Goal: Task Accomplishment & Management: Use online tool/utility

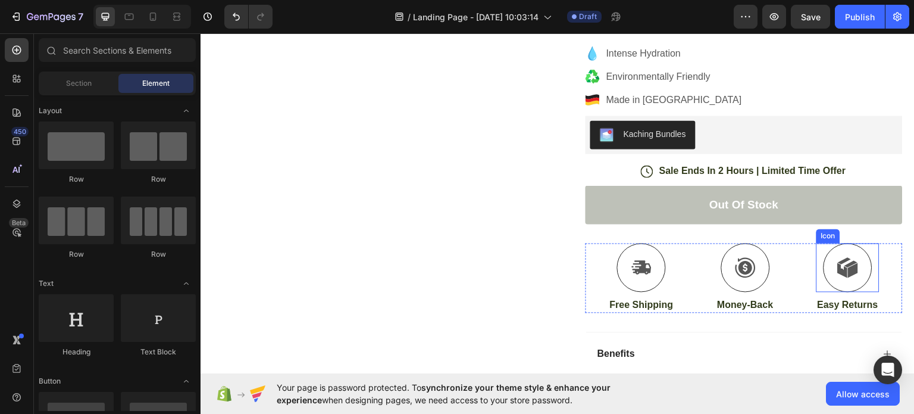
scroll to position [245, 0]
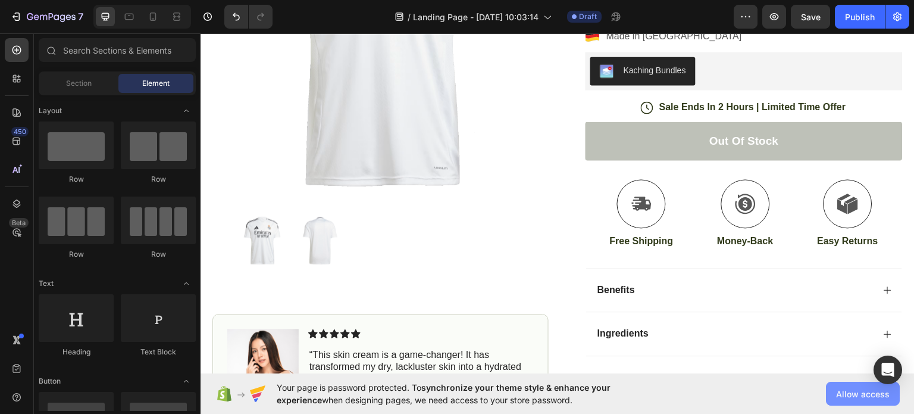
click at [859, 390] on span "Allow access" at bounding box center [863, 393] width 54 height 12
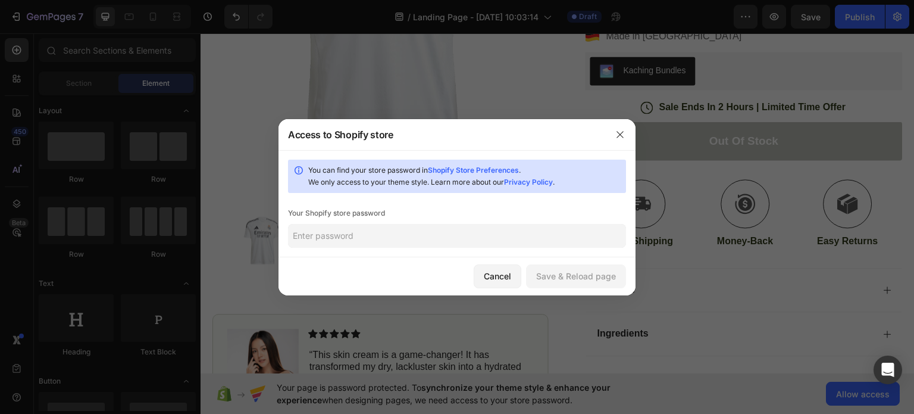
click at [449, 224] on input "text" at bounding box center [457, 236] width 338 height 24
type input "3"
click at [619, 132] on icon "button" at bounding box center [620, 135] width 10 height 10
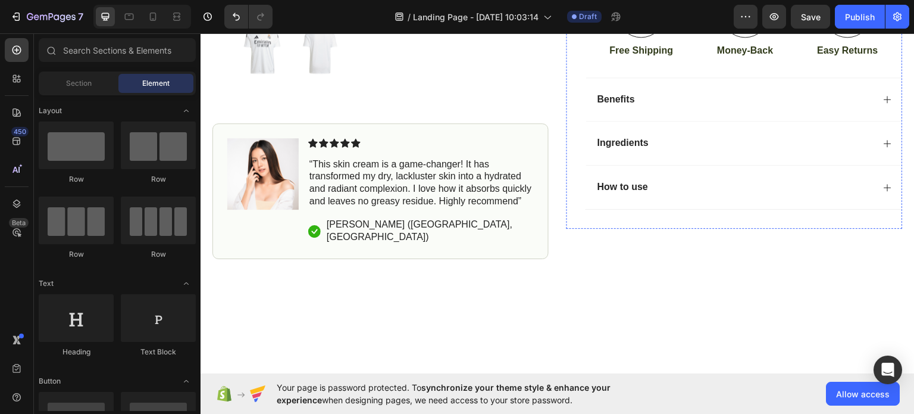
scroll to position [356, 0]
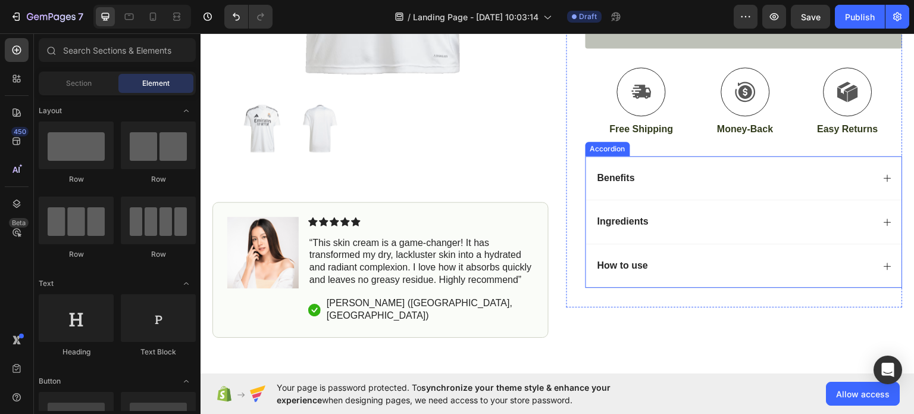
click at [883, 173] on icon at bounding box center [888, 178] width 10 height 10
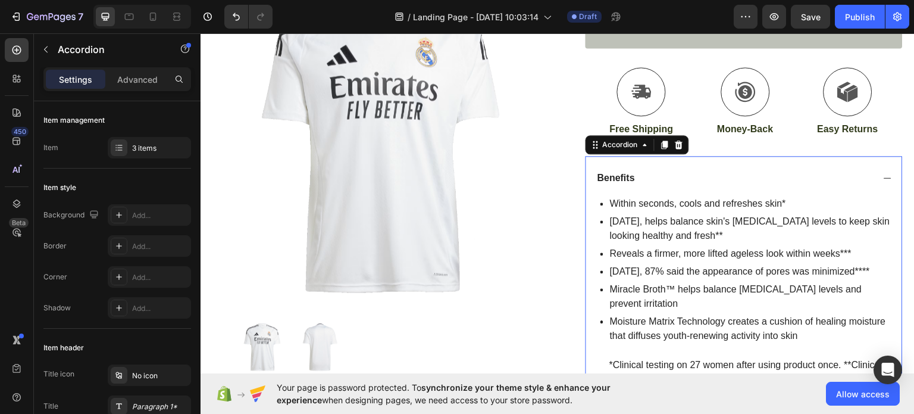
click at [883, 173] on icon at bounding box center [888, 178] width 10 height 10
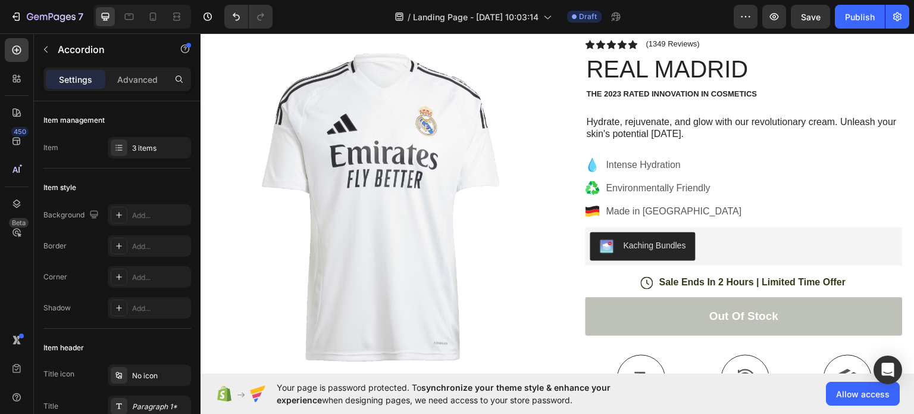
scroll to position [0, 0]
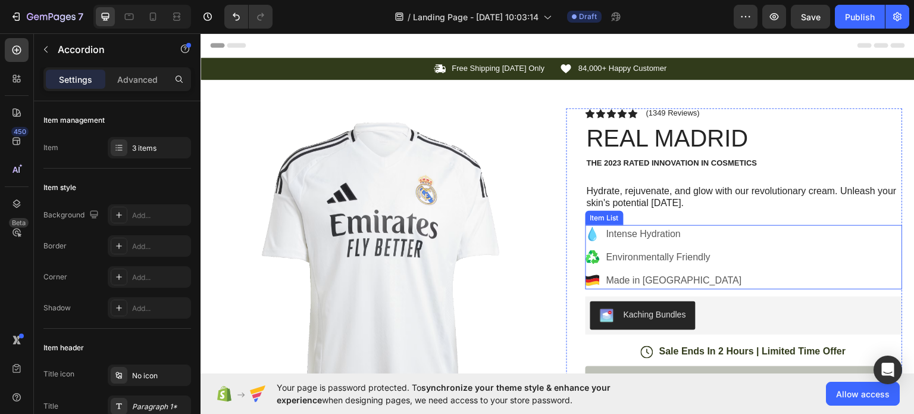
click at [646, 231] on p "Intense Hydration" at bounding box center [674, 233] width 136 height 14
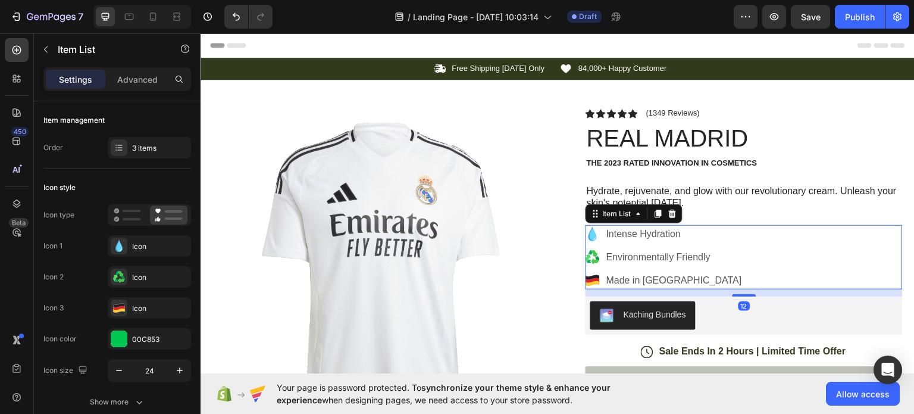
click at [591, 237] on icon at bounding box center [592, 233] width 8 height 14
click at [590, 232] on icon at bounding box center [592, 233] width 8 height 14
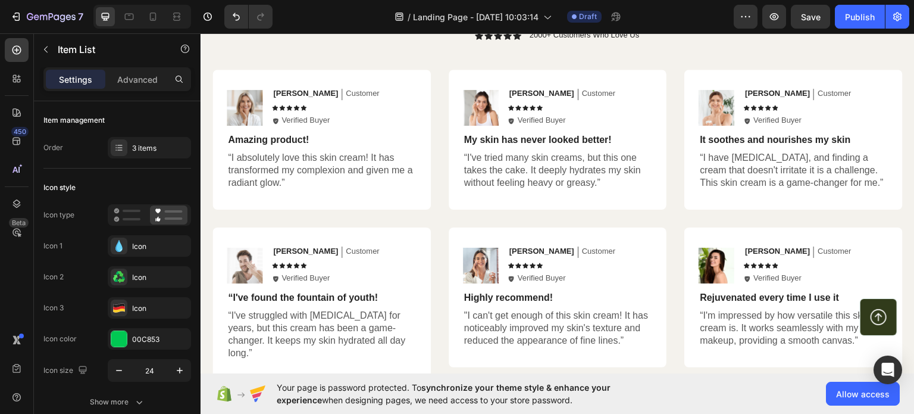
scroll to position [2972, 0]
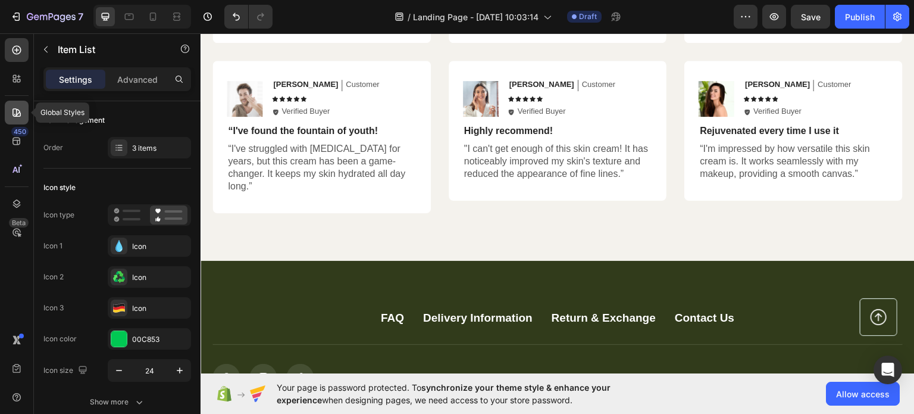
click at [17, 115] on icon at bounding box center [17, 113] width 12 height 12
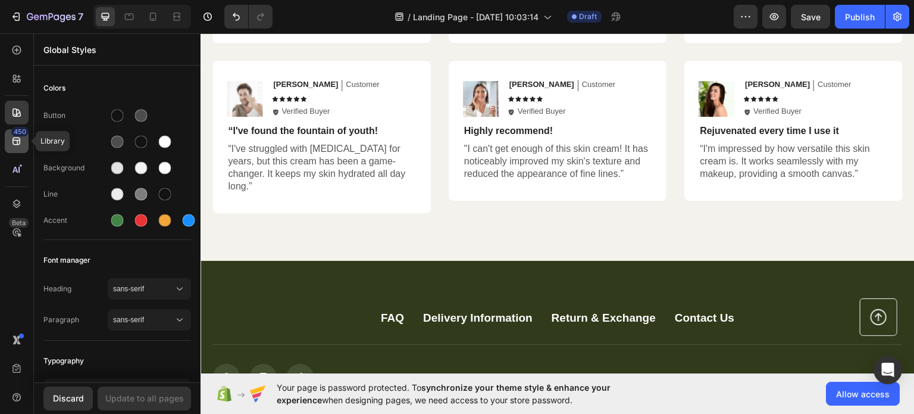
click at [11, 140] on icon at bounding box center [17, 141] width 12 height 12
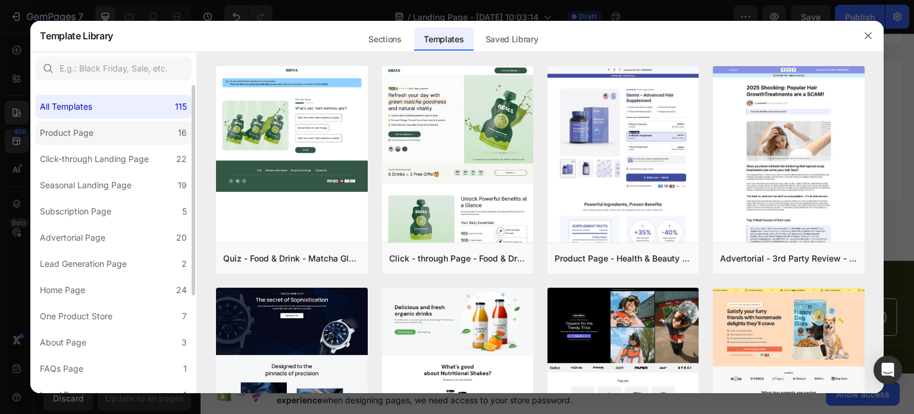
click at [123, 137] on label "Product Page 16" at bounding box center [113, 133] width 156 height 24
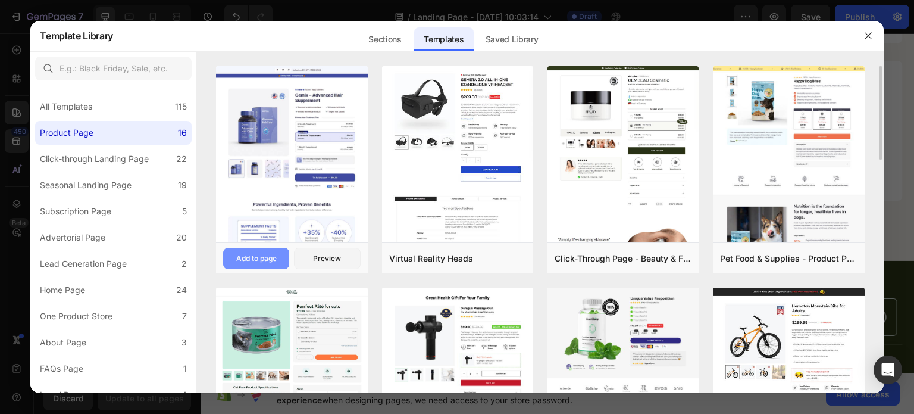
click at [255, 253] on div "Add to page" at bounding box center [256, 258] width 40 height 11
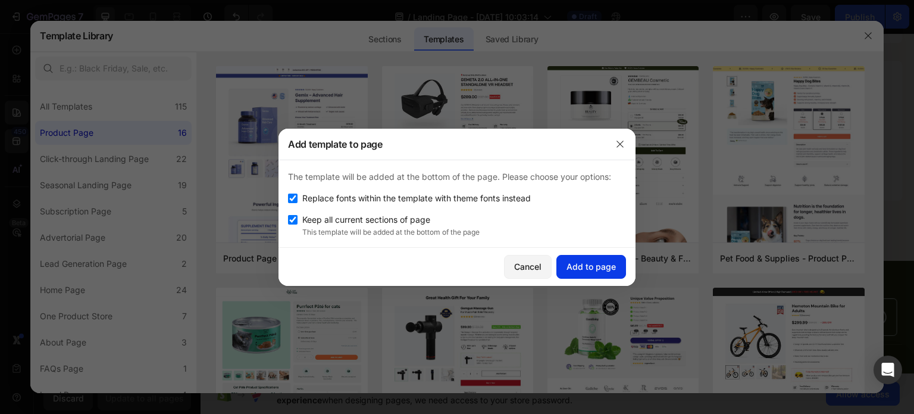
click at [594, 267] on div "Add to page" at bounding box center [590, 266] width 49 height 12
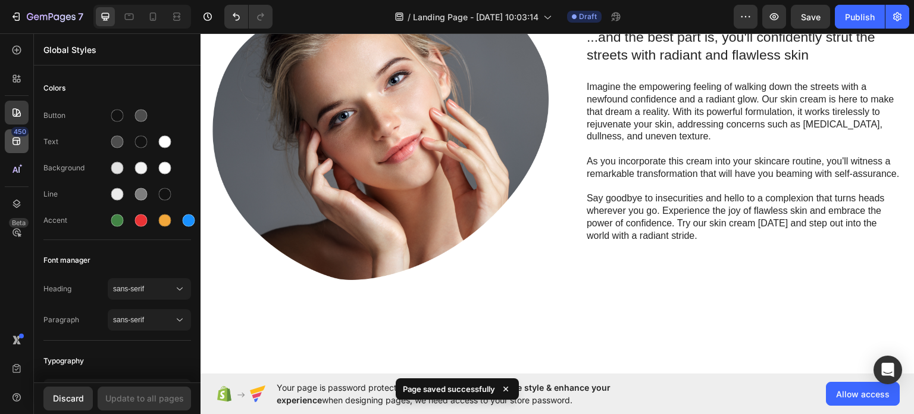
scroll to position [1164, 0]
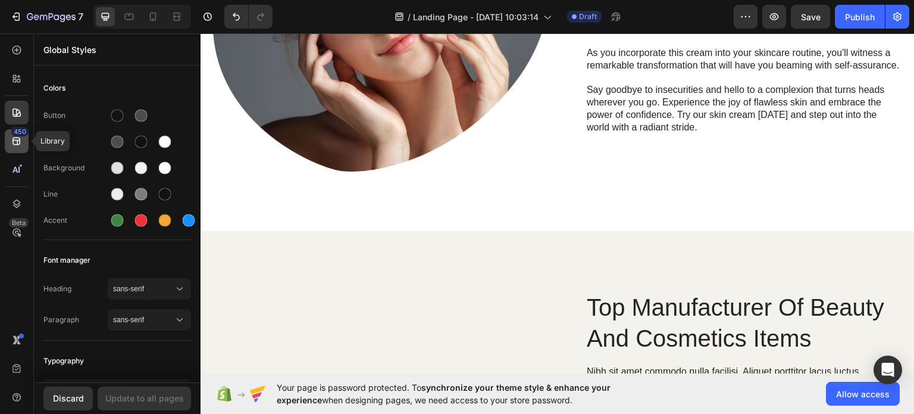
click at [15, 136] on div "450" at bounding box center [19, 132] width 17 height 10
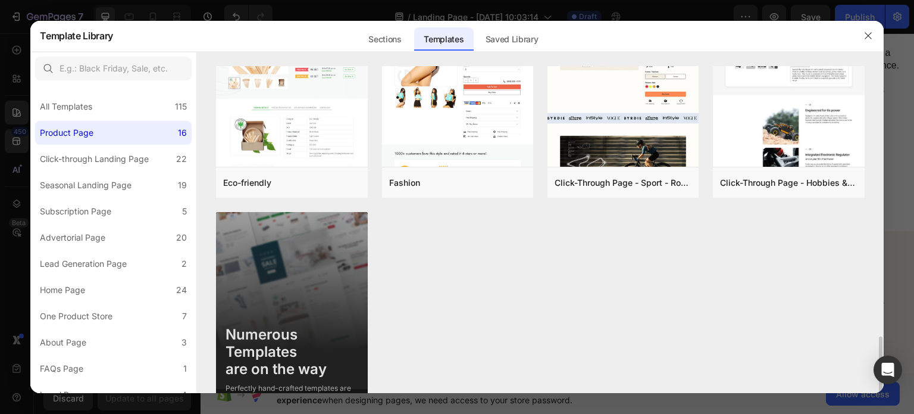
scroll to position [779, 0]
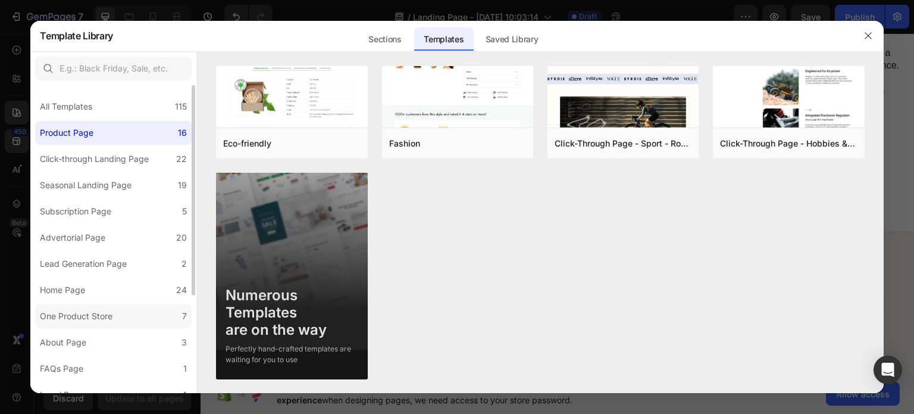
click at [114, 309] on div "One Product Store" at bounding box center [78, 316] width 77 height 14
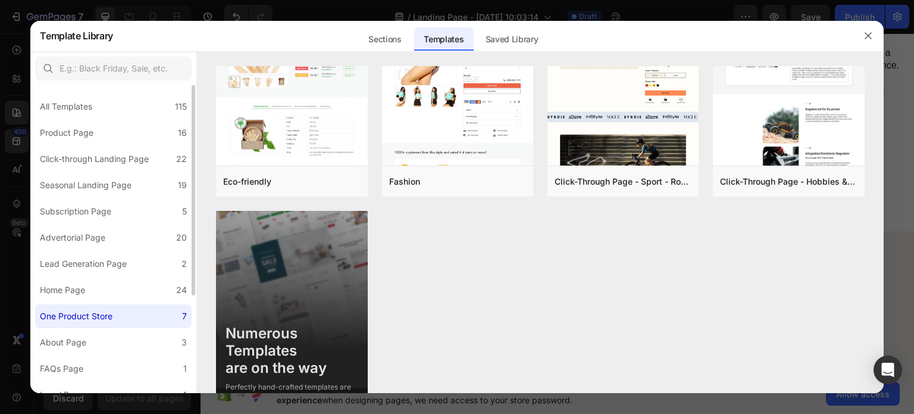
scroll to position [0, 0]
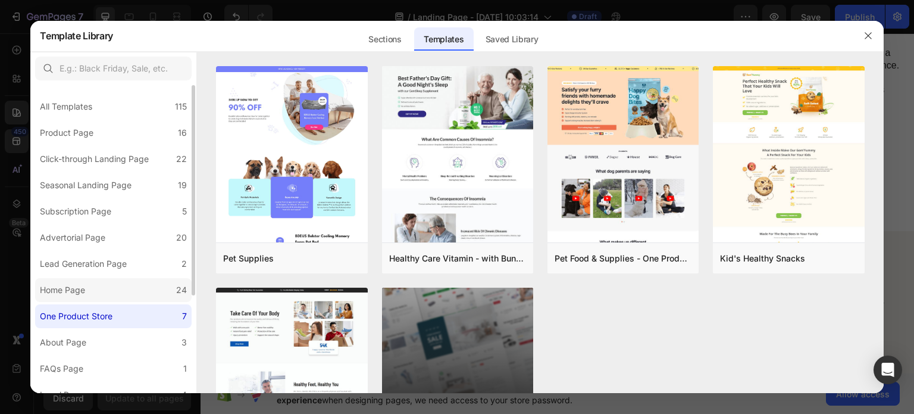
click at [122, 294] on label "Home Page 24" at bounding box center [113, 290] width 156 height 24
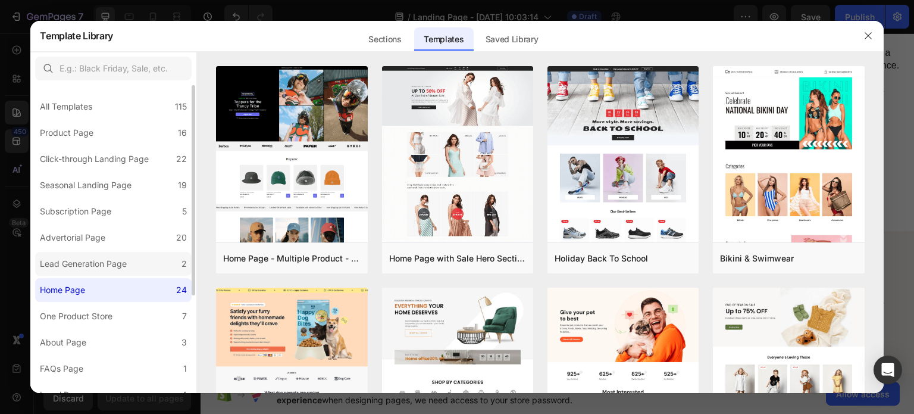
click at [129, 266] on div "Lead Generation Page" at bounding box center [86, 263] width 92 height 14
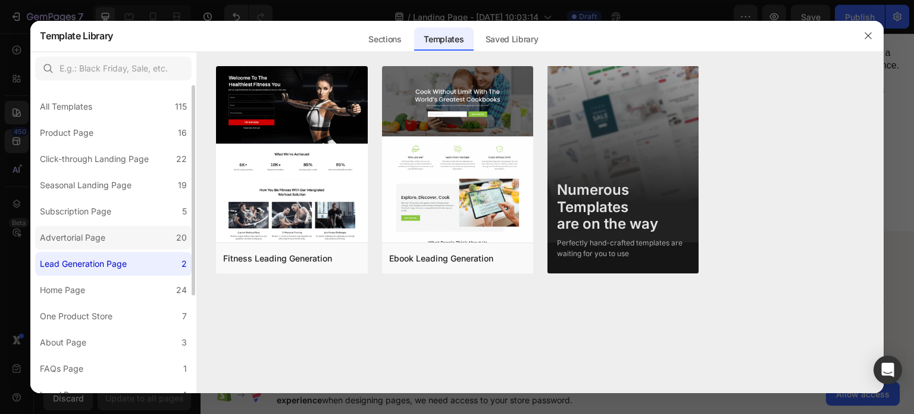
click at [139, 243] on label "Advertorial Page 20" at bounding box center [113, 237] width 156 height 24
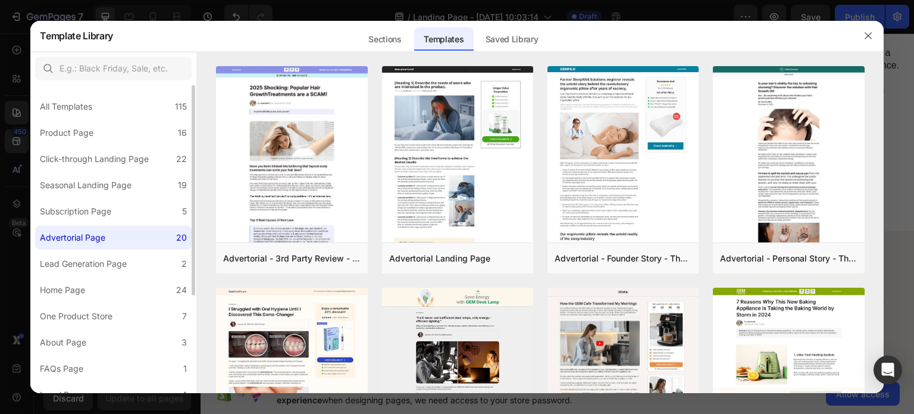
click at [138, 227] on label "Advertorial Page 20" at bounding box center [113, 237] width 156 height 24
click at [143, 211] on label "Subscription Page 5" at bounding box center [113, 211] width 156 height 24
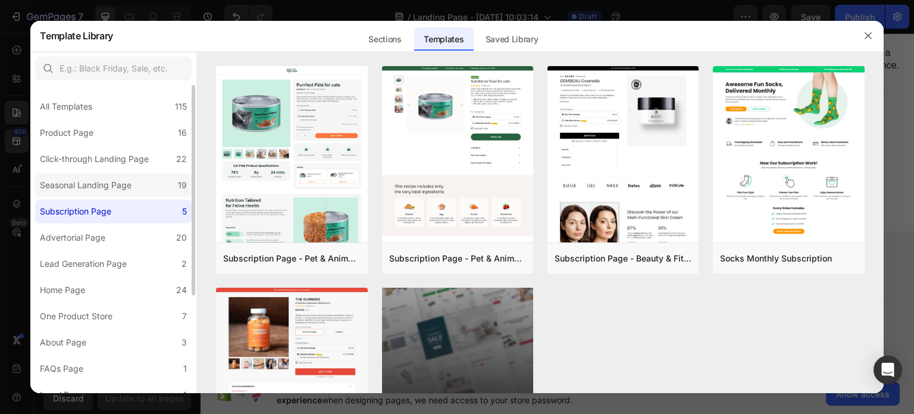
click at [157, 183] on label "Seasonal Landing Page 19" at bounding box center [113, 185] width 156 height 24
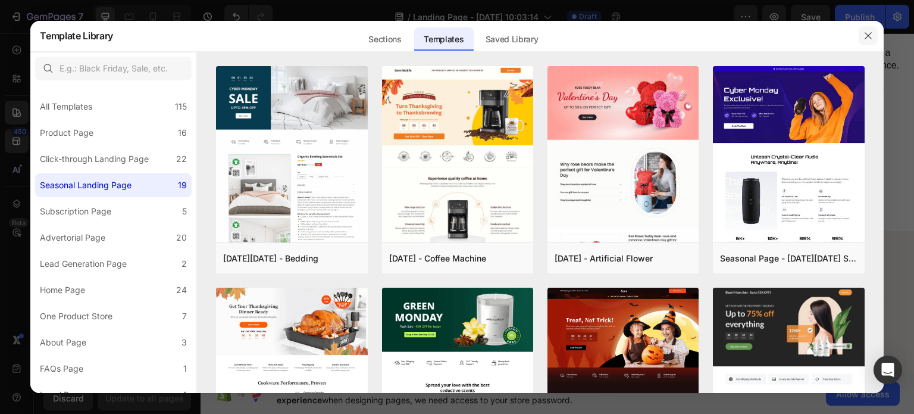
click at [867, 35] on icon "button" at bounding box center [867, 36] width 7 height 7
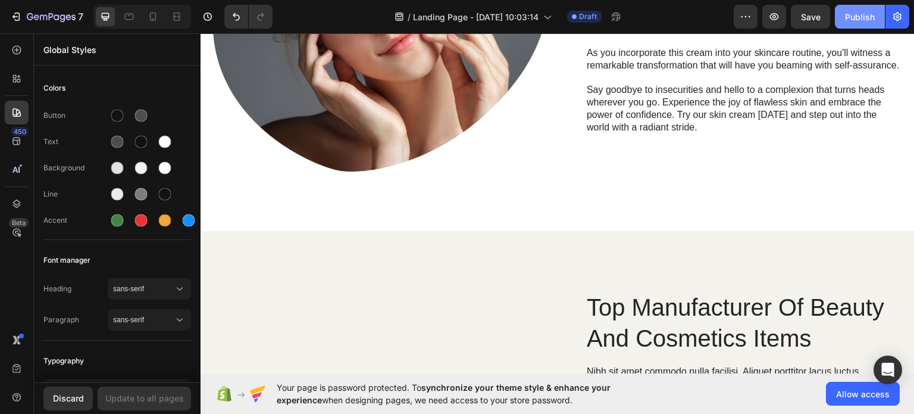
click at [856, 14] on div "Publish" at bounding box center [860, 17] width 30 height 12
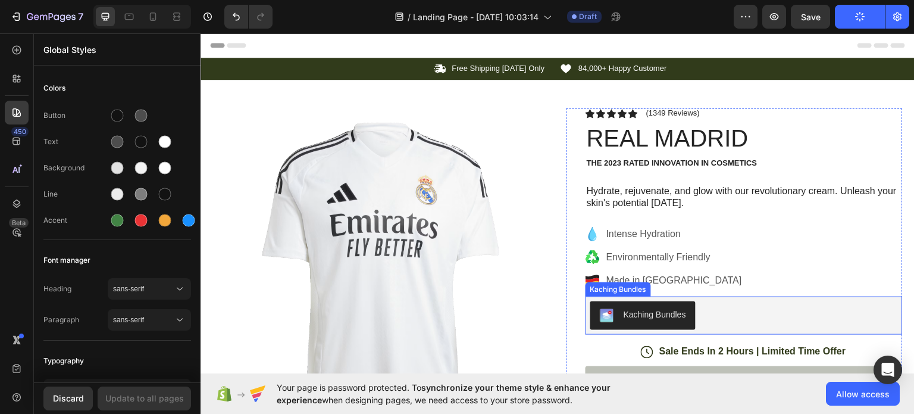
click at [654, 312] on div "Kaching Bundles" at bounding box center [655, 314] width 62 height 12
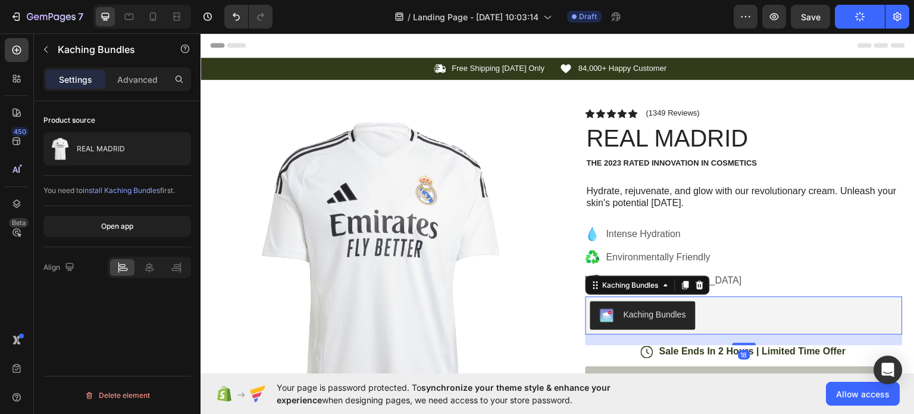
click at [659, 311] on div "Kaching Bundles" at bounding box center [655, 314] width 62 height 12
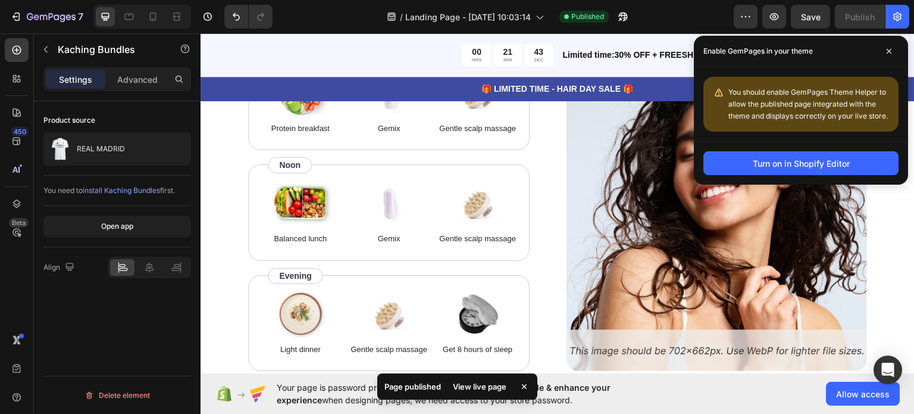
scroll to position [5390, 0]
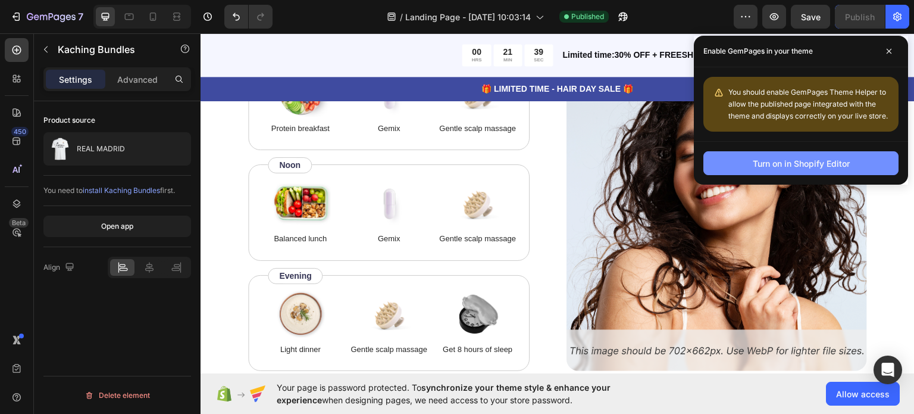
click at [808, 163] on div "Turn on in Shopify Editor" at bounding box center [801, 163] width 97 height 12
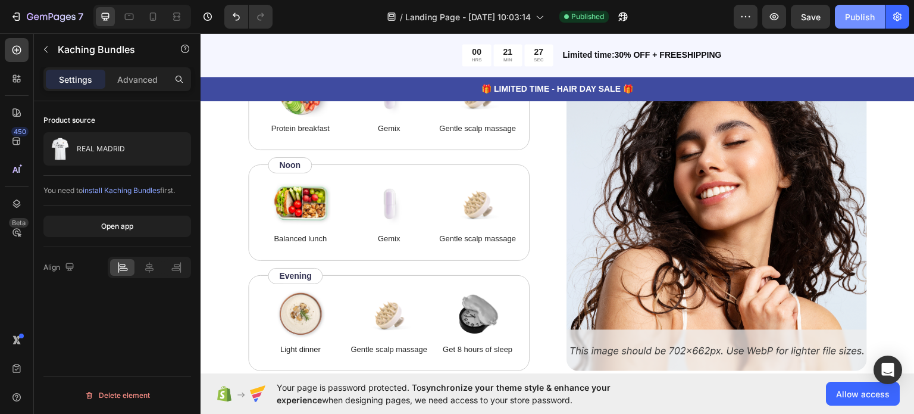
click at [860, 14] on div "Publish" at bounding box center [860, 17] width 30 height 12
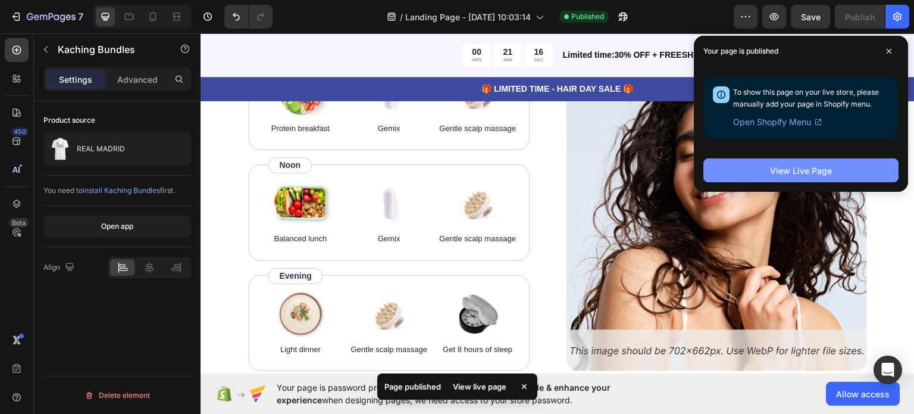
click at [806, 174] on div "View Live Page" at bounding box center [801, 170] width 62 height 12
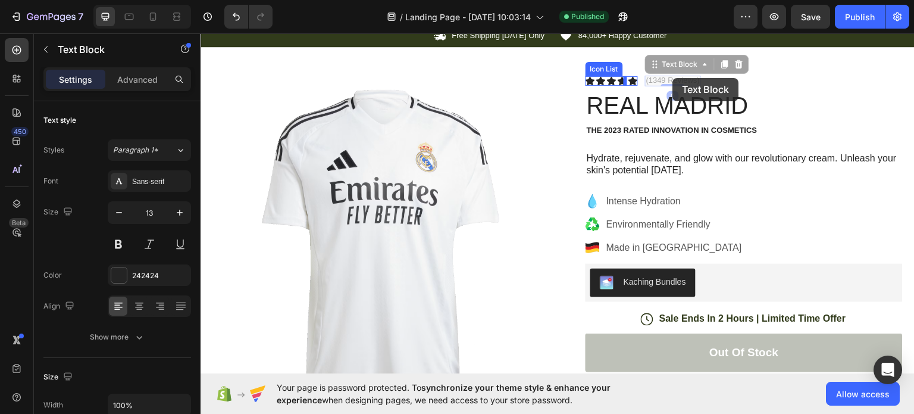
scroll to position [0, 0]
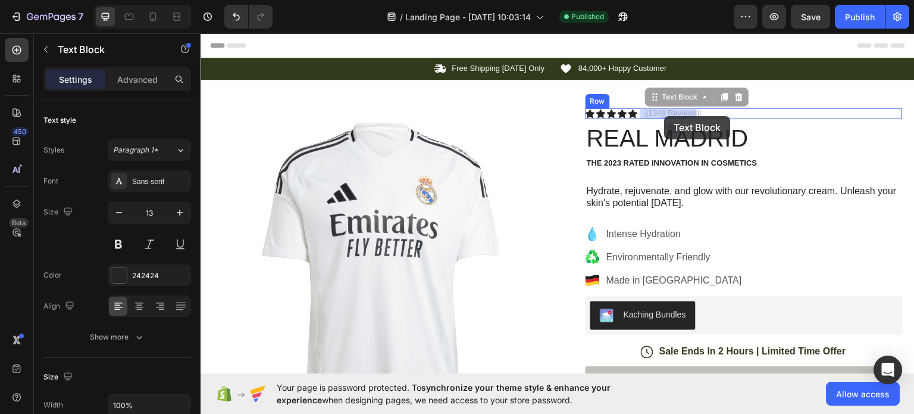
drag, startPoint x: 690, startPoint y: 76, endPoint x: 665, endPoint y: 115, distance: 46.4
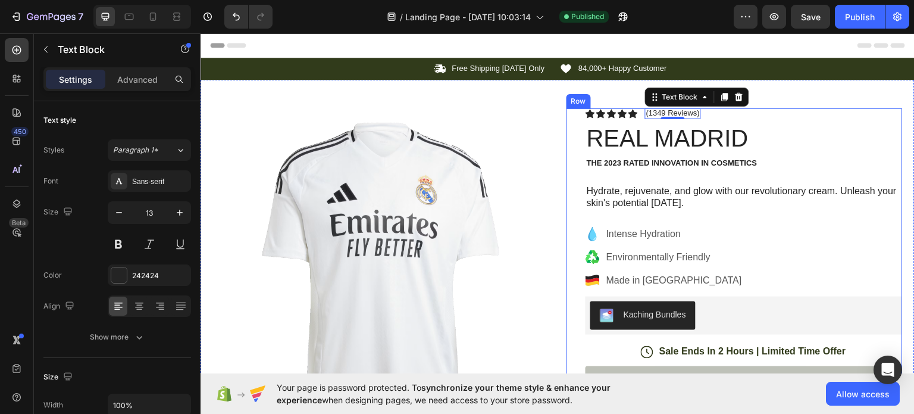
click at [661, 140] on h1 "REAL MADRID" at bounding box center [743, 137] width 317 height 33
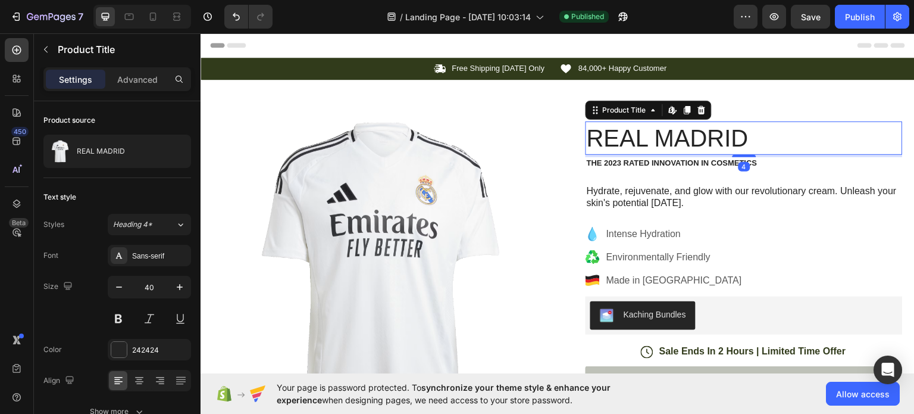
click at [788, 121] on h1 "REAL MADRID" at bounding box center [743, 137] width 317 height 33
click at [804, 106] on div "Product Images Image Icon Icon Icon Icon Icon Icon List “This skin cream is a g…" at bounding box center [558, 386] width 714 height 614
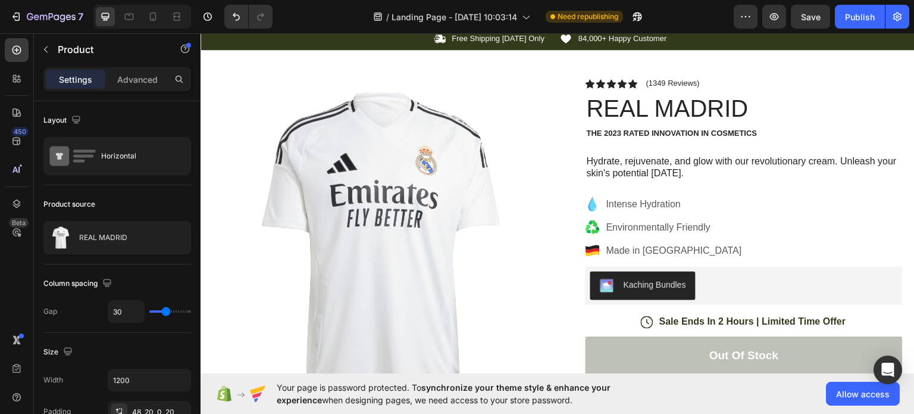
scroll to position [29, 0]
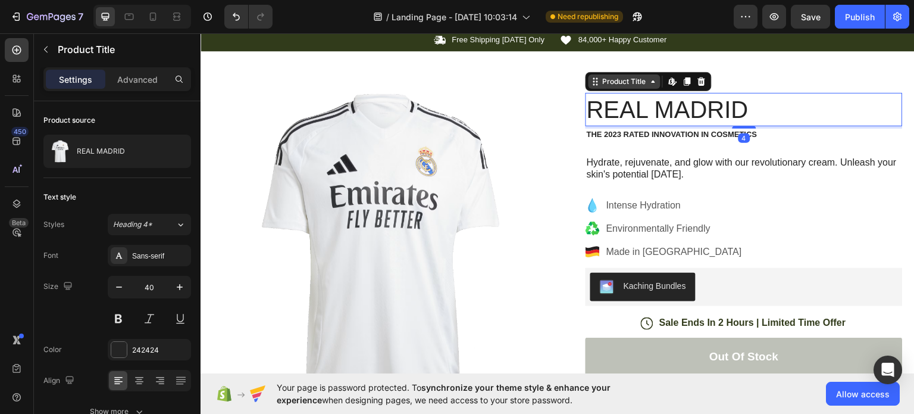
click at [627, 86] on div "Product Title" at bounding box center [624, 81] width 72 height 14
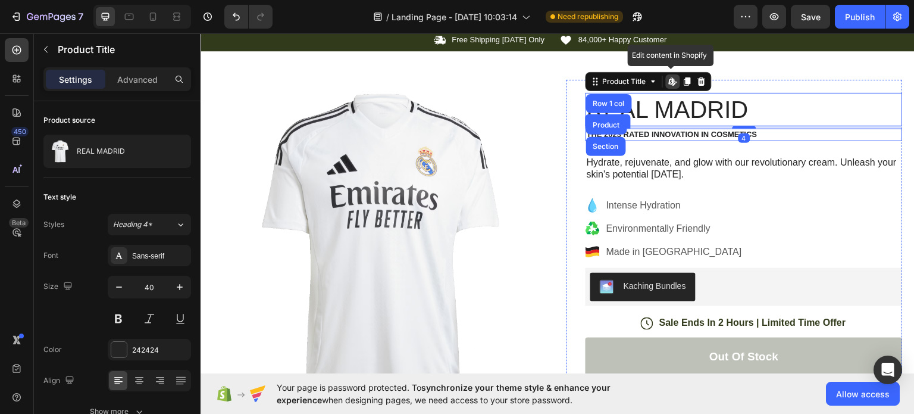
click at [662, 167] on p "Hydrate, rejuvenate, and glow with our revolutionary cream. Unleash your skin's…" at bounding box center [744, 168] width 315 height 25
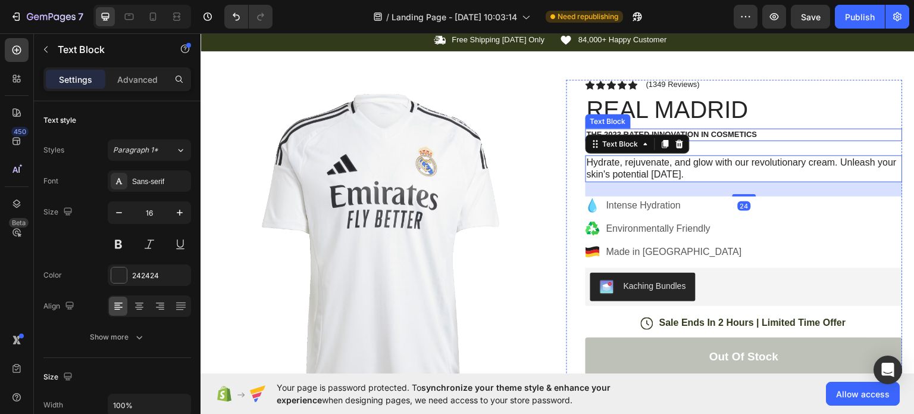
click at [713, 129] on p "The 2023 Rated Innovation in Cosmetics" at bounding box center [744, 134] width 315 height 10
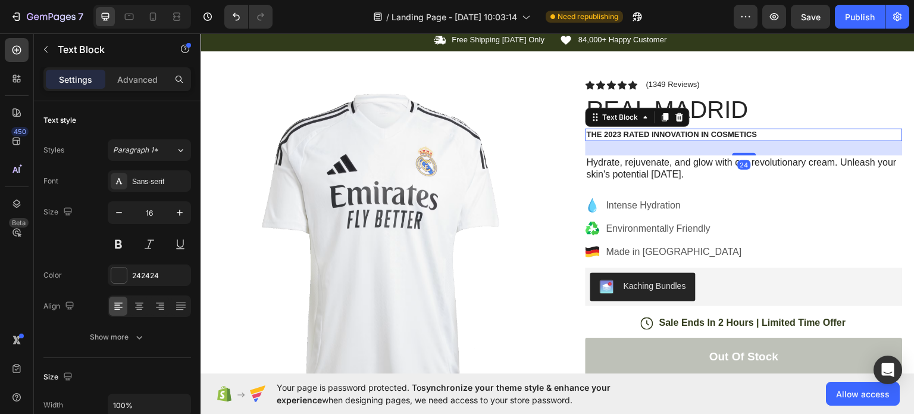
click at [713, 129] on p "The 2023 Rated Innovation in Cosmetics" at bounding box center [744, 134] width 315 height 10
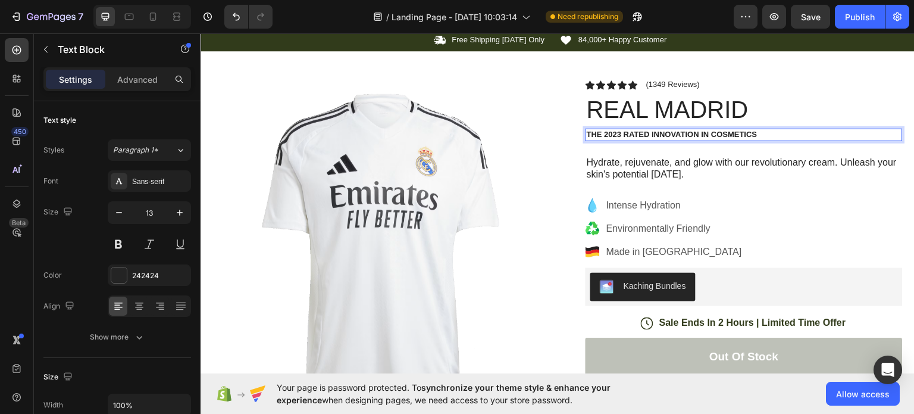
click at [650, 134] on p "The 2023 Rated Innovation in Cosmetics" at bounding box center [744, 134] width 315 height 10
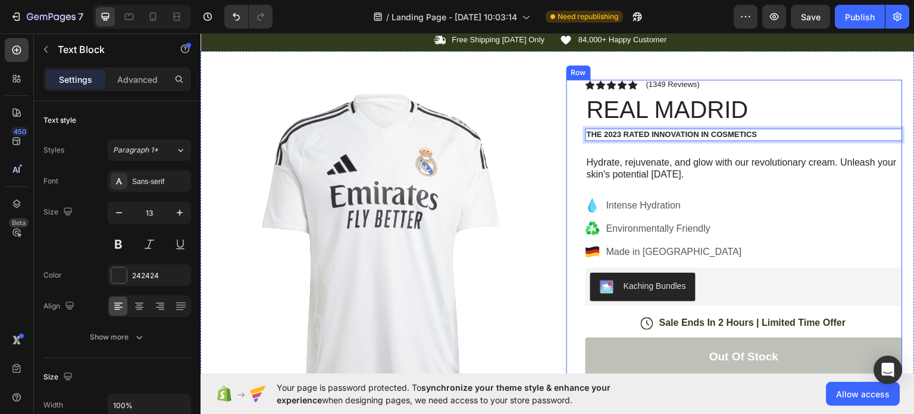
click at [668, 181] on div "Icon Icon Icon Icon Icon Icon List (1349 Reviews) Text Block Row REAL MADRID Pr…" at bounding box center [743, 356] width 317 height 555
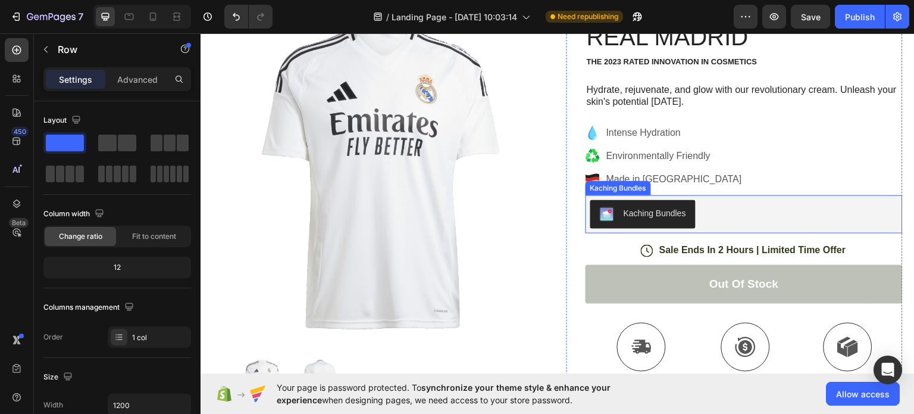
scroll to position [0, 0]
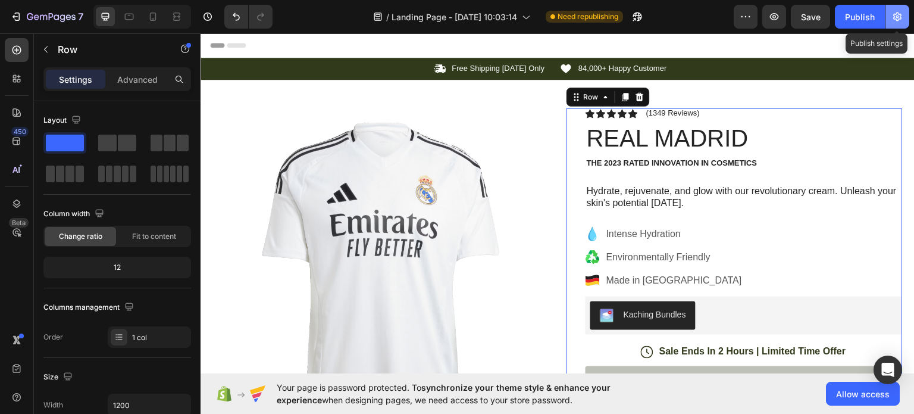
click at [894, 24] on button "button" at bounding box center [897, 17] width 24 height 24
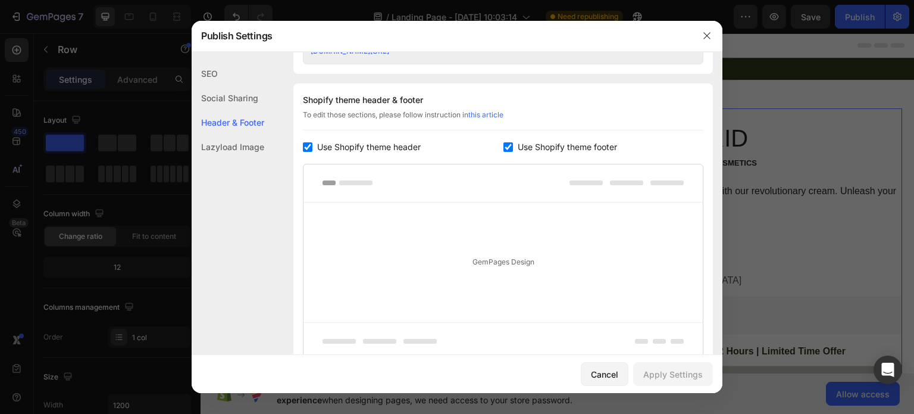
scroll to position [640, 0]
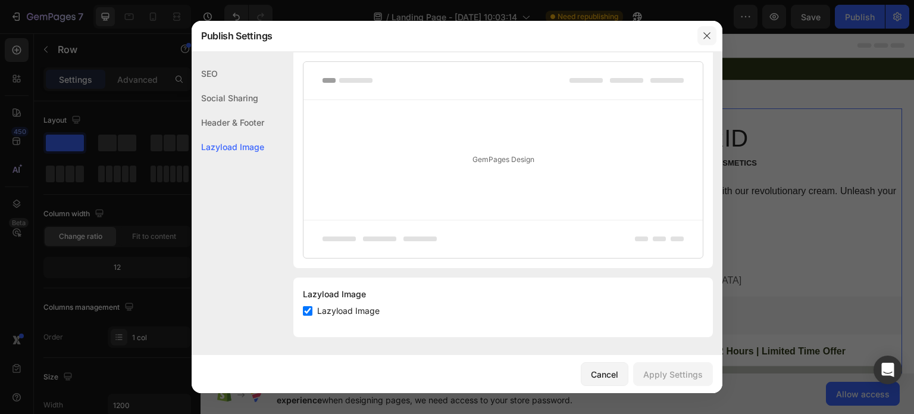
click at [705, 32] on icon "button" at bounding box center [707, 36] width 10 height 10
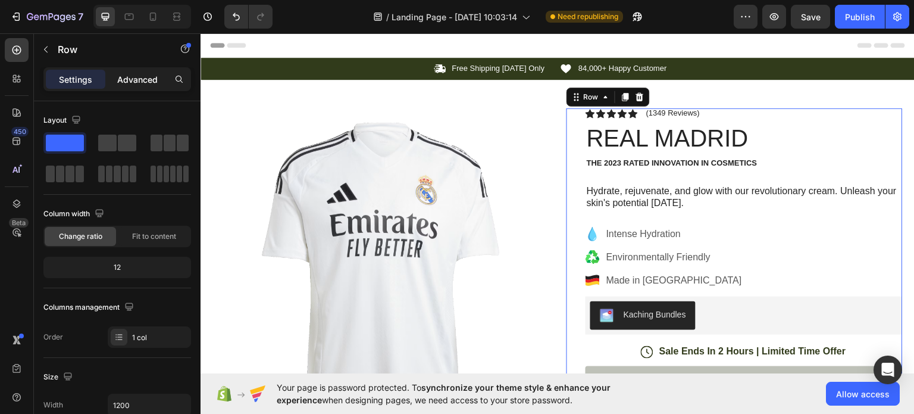
click at [147, 78] on p "Advanced" at bounding box center [137, 79] width 40 height 12
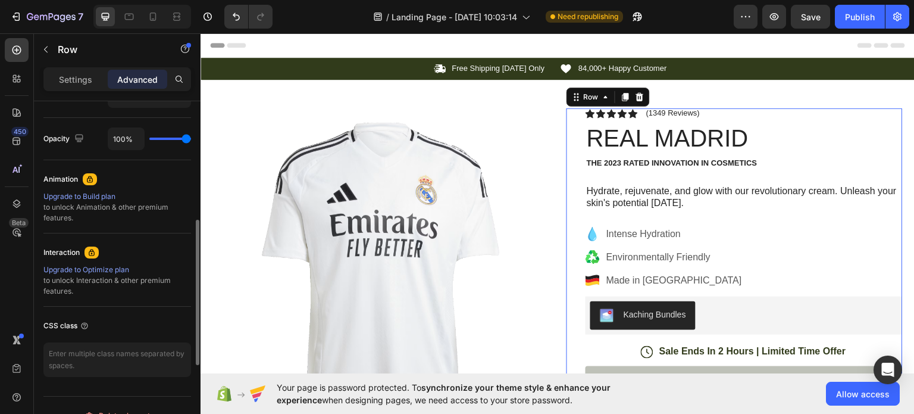
scroll to position [478, 0]
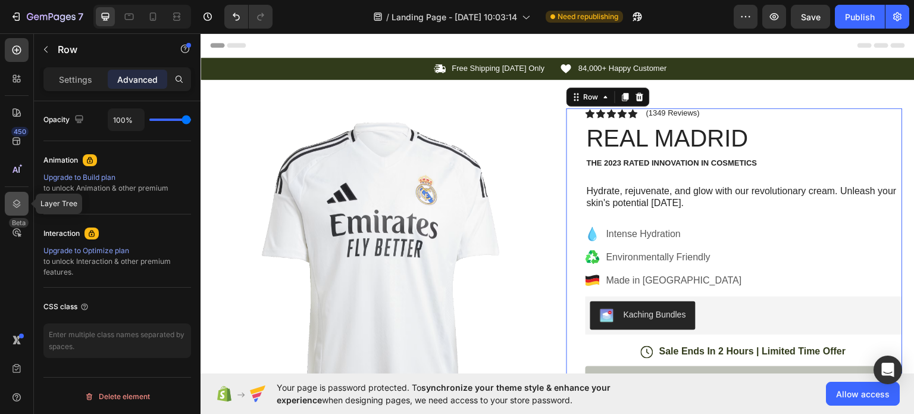
click at [14, 202] on icon at bounding box center [17, 203] width 8 height 8
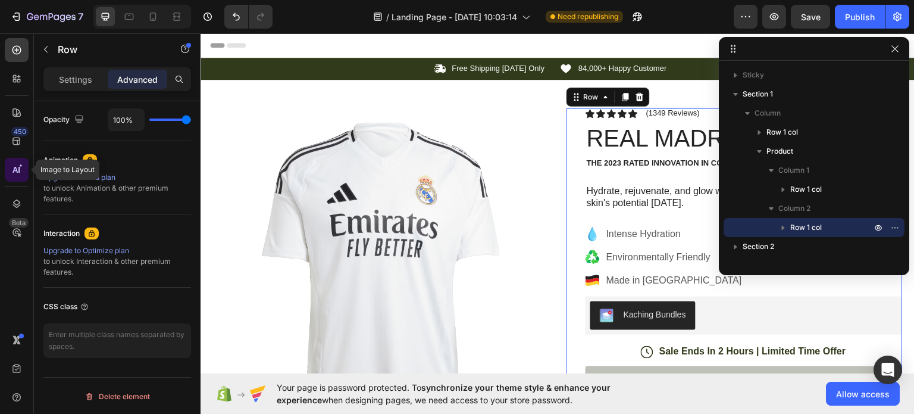
click at [14, 170] on icon at bounding box center [14, 170] width 5 height 6
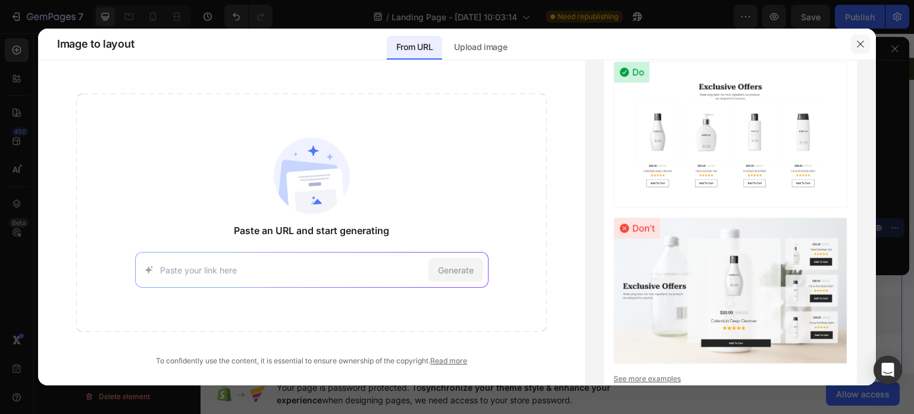
click at [862, 42] on icon "button" at bounding box center [860, 43] width 7 height 7
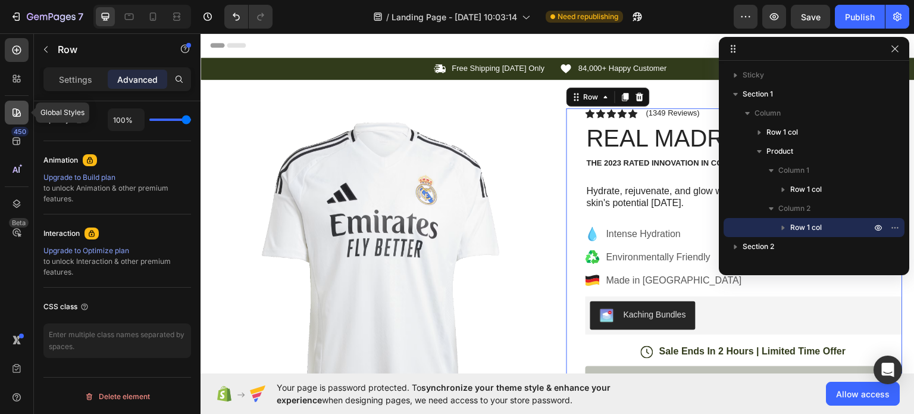
click at [12, 111] on icon at bounding box center [17, 113] width 12 height 12
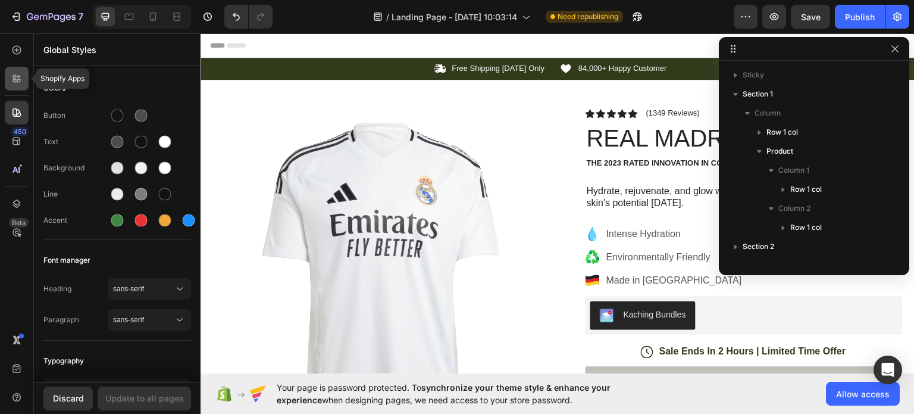
click at [12, 73] on icon at bounding box center [17, 79] width 12 height 12
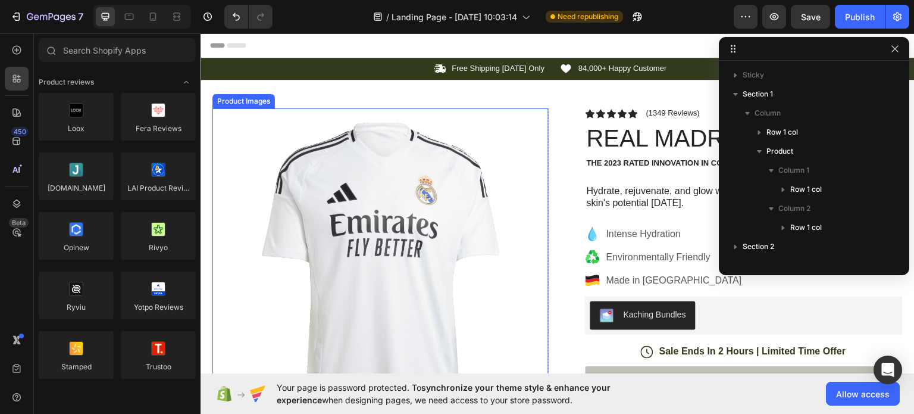
click at [257, 212] on img at bounding box center [380, 276] width 336 height 336
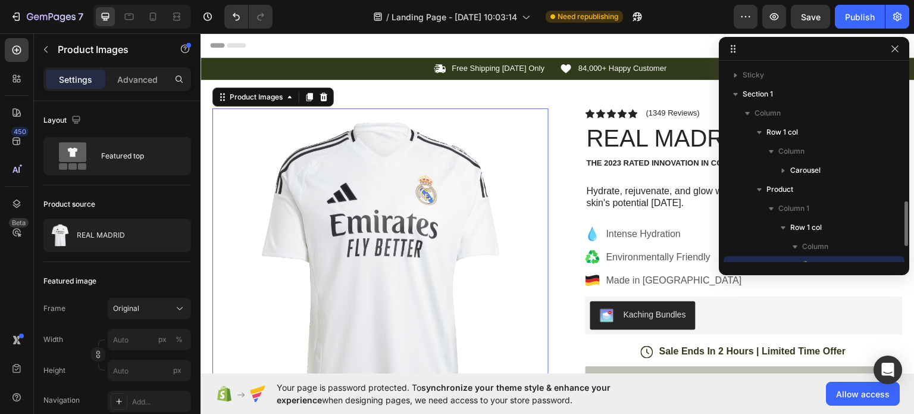
scroll to position [111, 0]
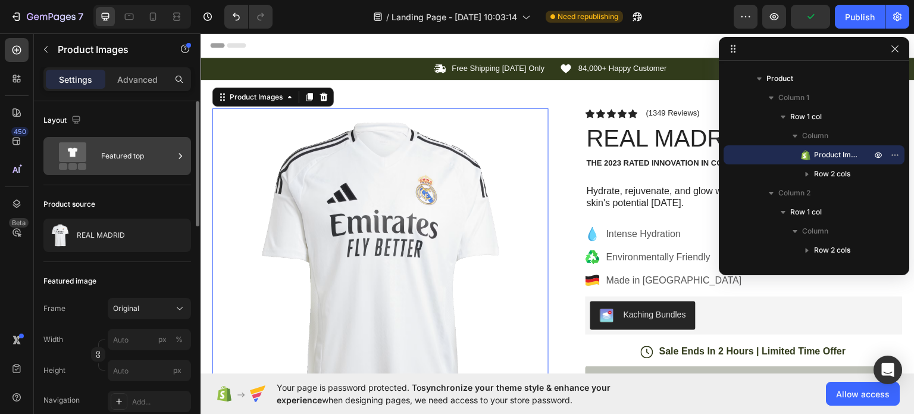
click at [133, 158] on div "Featured top" at bounding box center [137, 155] width 73 height 27
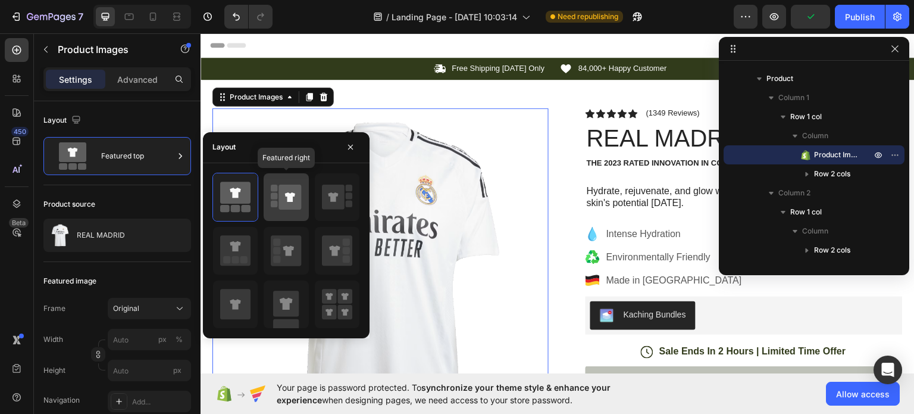
click at [287, 201] on icon at bounding box center [290, 197] width 10 height 10
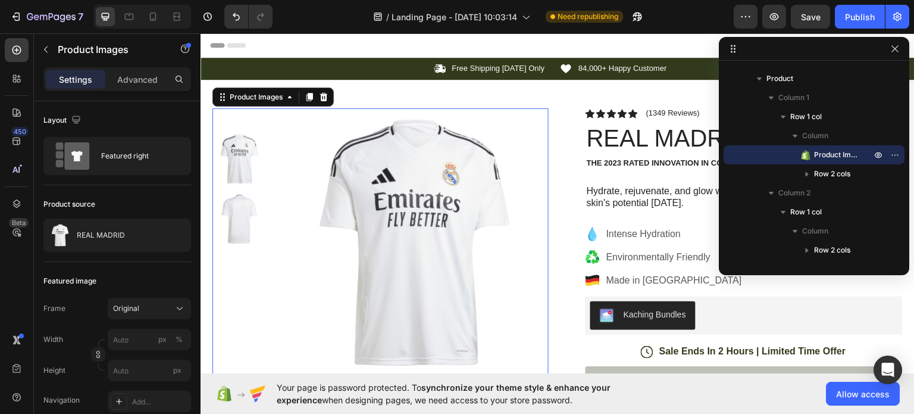
click at [480, 170] on img at bounding box center [414, 242] width 268 height 268
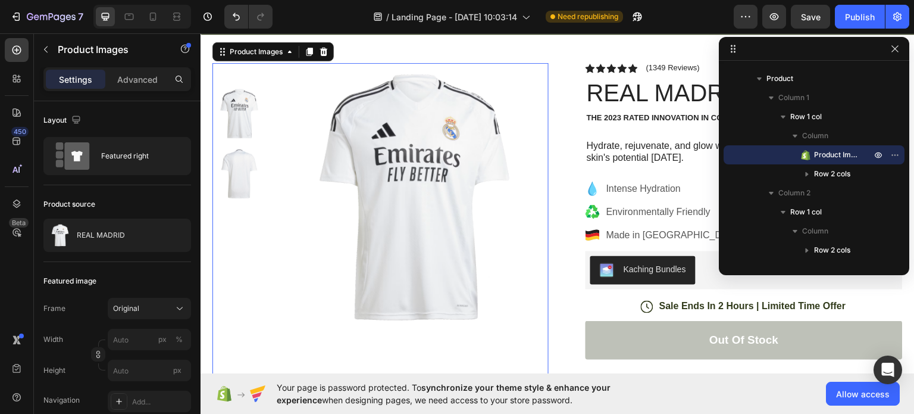
scroll to position [80, 0]
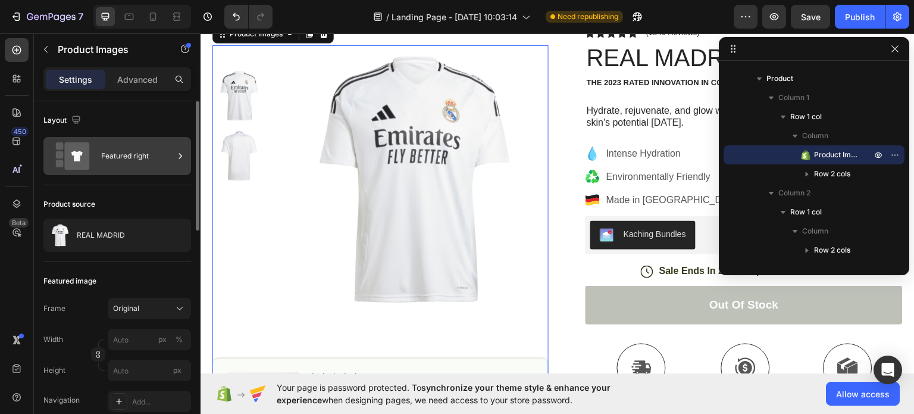
click at [117, 168] on div "Featured right" at bounding box center [137, 155] width 73 height 27
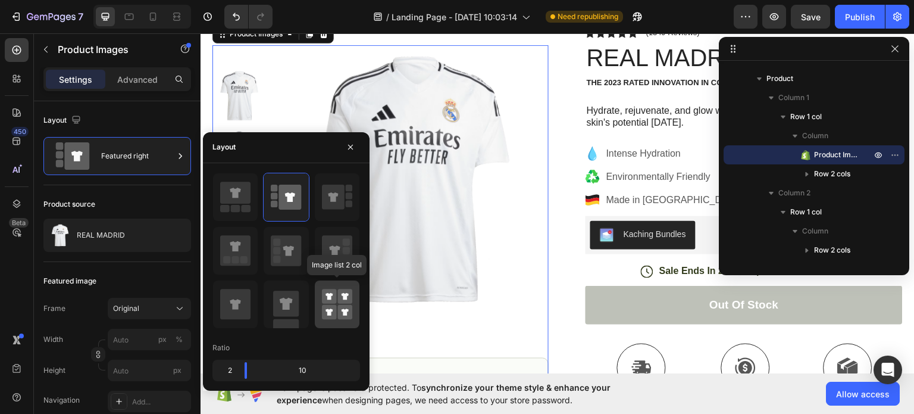
click at [321, 297] on div at bounding box center [337, 304] width 45 height 48
type input "50"
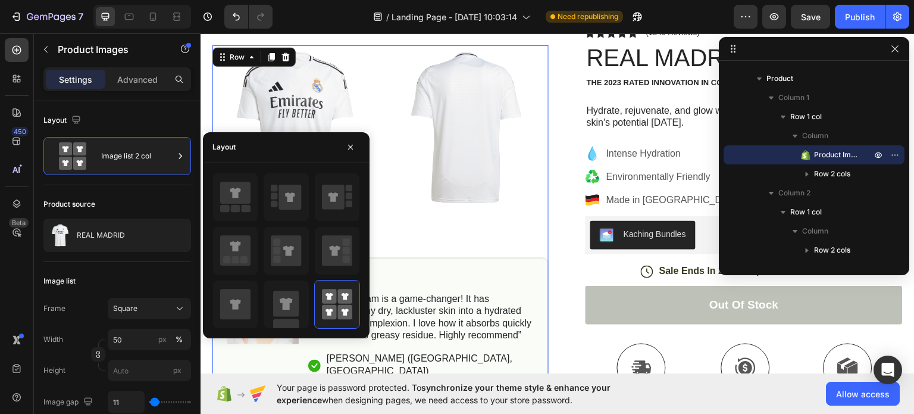
click at [472, 214] on div "Product Images Image Icon Icon Icon Icon Icon Icon List “This skin cream is a g…" at bounding box center [380, 219] width 336 height 349
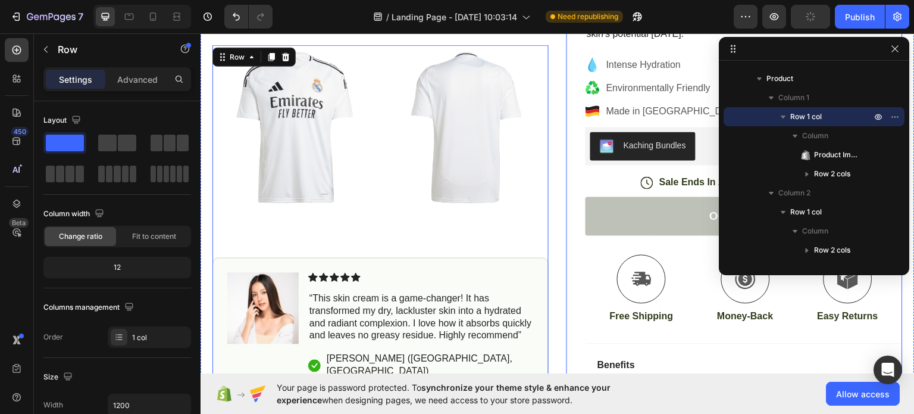
scroll to position [192, 0]
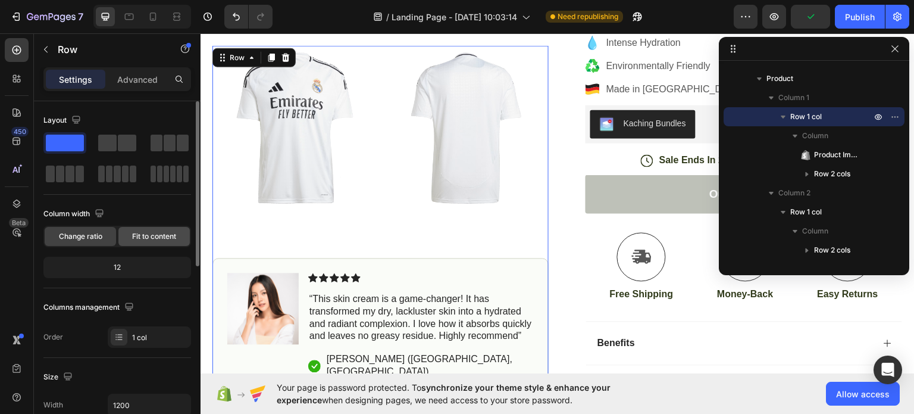
click at [150, 239] on span "Fit to content" at bounding box center [154, 236] width 44 height 11
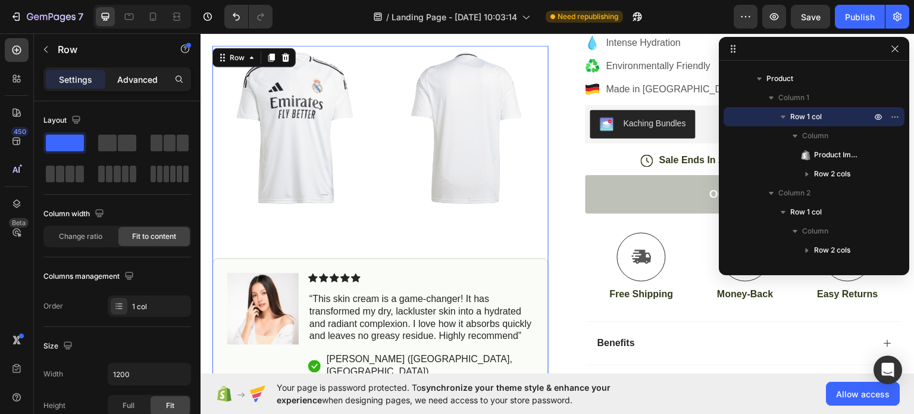
click at [132, 87] on div "Advanced" at bounding box center [137, 79] width 59 height 19
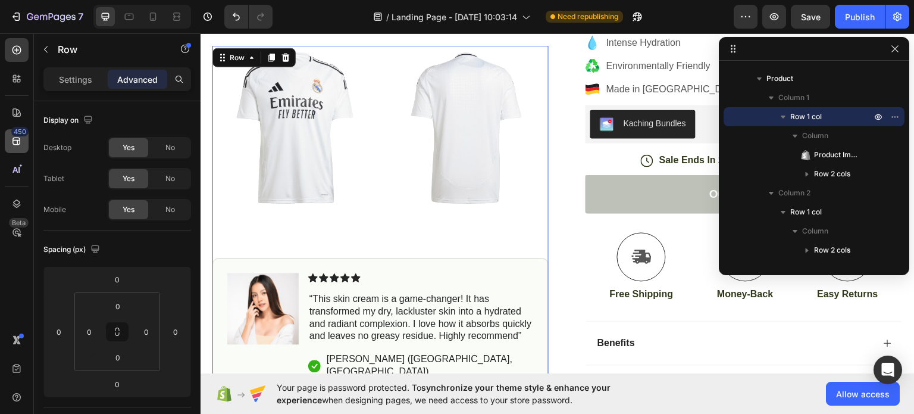
click at [15, 142] on icon at bounding box center [17, 141] width 12 height 12
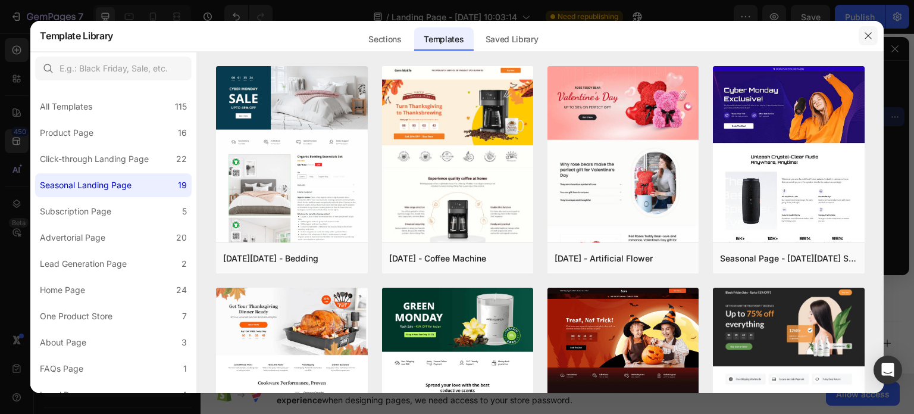
click at [863, 43] on button "button" at bounding box center [868, 35] width 19 height 19
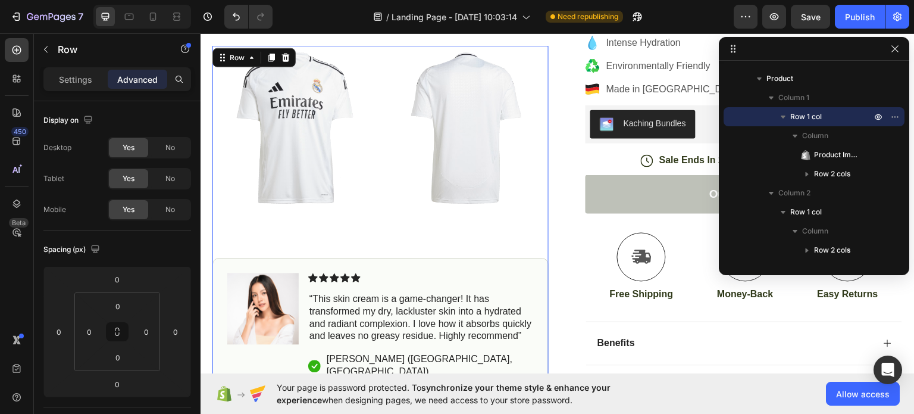
click at [32, 121] on div "450 Beta" at bounding box center [17, 223] width 34 height 380
click at [21, 114] on icon at bounding box center [17, 113] width 12 height 12
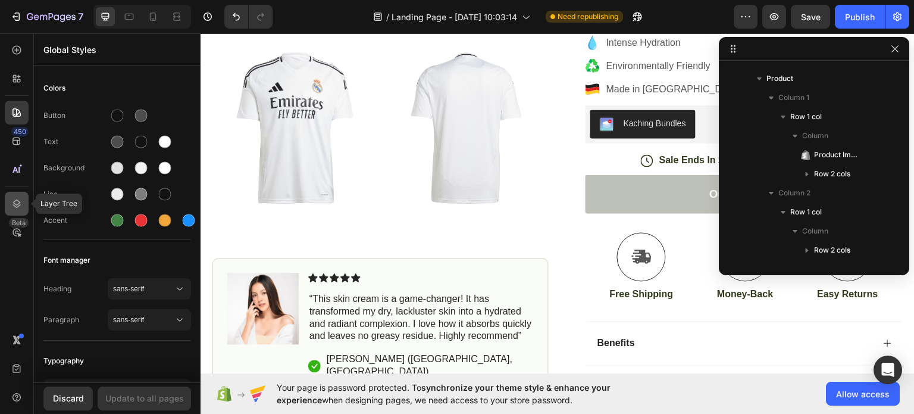
click at [18, 214] on div at bounding box center [17, 204] width 24 height 24
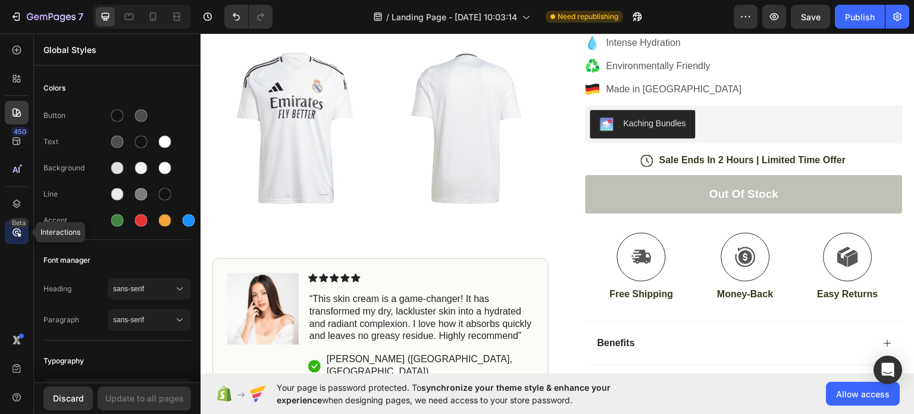
click at [17, 228] on icon at bounding box center [17, 232] width 12 height 12
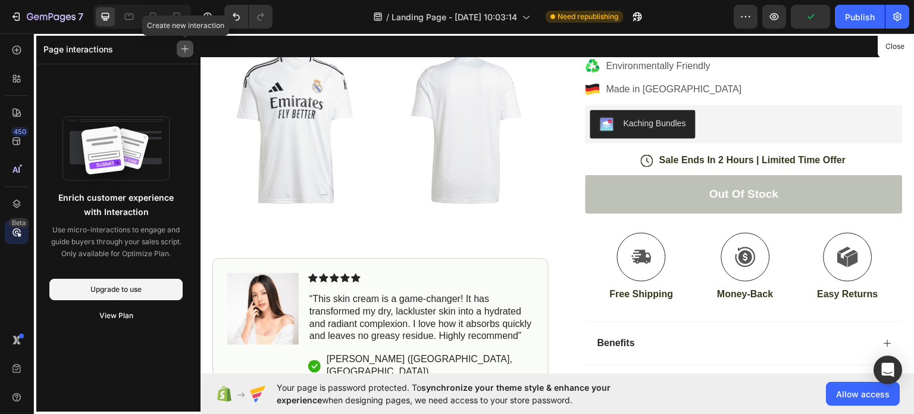
click at [178, 52] on button "button" at bounding box center [185, 48] width 17 height 17
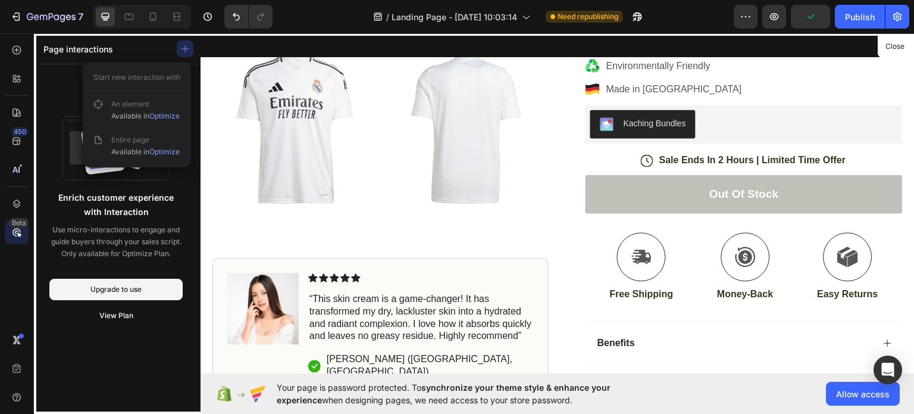
click at [279, 101] on div at bounding box center [558, 203] width 714 height 340
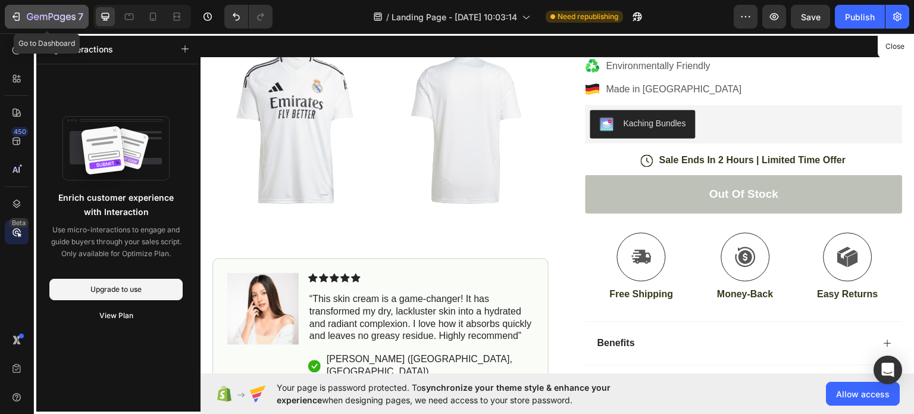
click at [10, 17] on button "7" at bounding box center [47, 17] width 84 height 24
